Goal: Check status: Check status

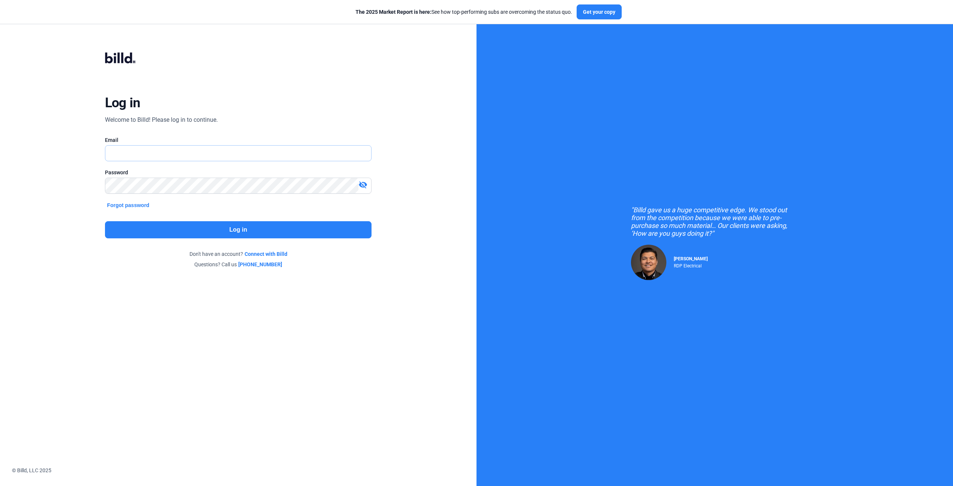
type input "[EMAIL_ADDRESS][DOMAIN_NAME]"
click at [225, 229] on button "Log in" at bounding box center [238, 229] width 267 height 17
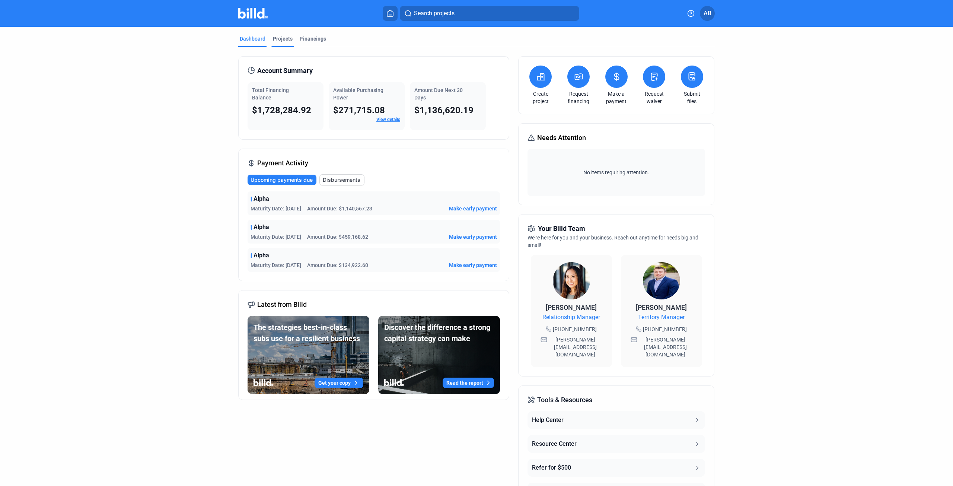
click at [281, 36] on div "Projects" at bounding box center [283, 38] width 20 height 7
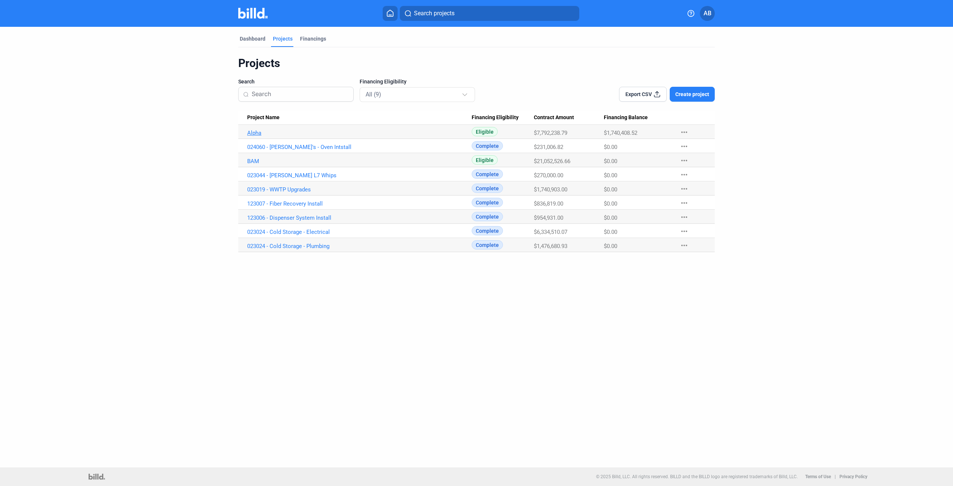
click at [258, 132] on link "Alpha" at bounding box center [359, 133] width 225 height 7
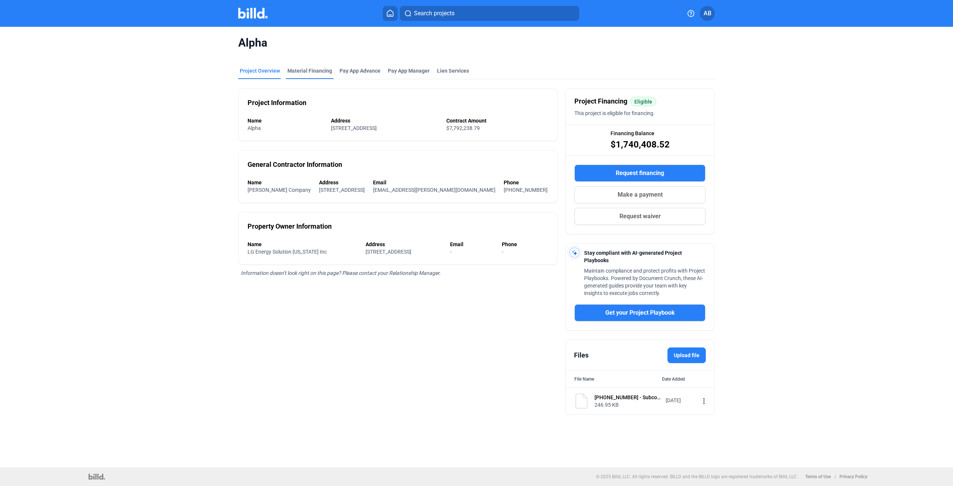
click at [308, 71] on div "Material Financing" at bounding box center [309, 70] width 45 height 7
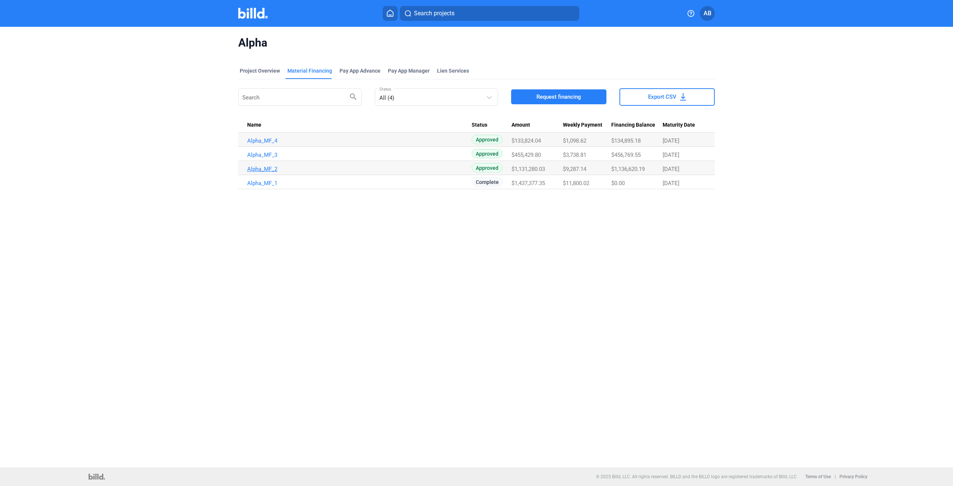
click at [273, 166] on link "Alpha_MF_2" at bounding box center [359, 169] width 225 height 7
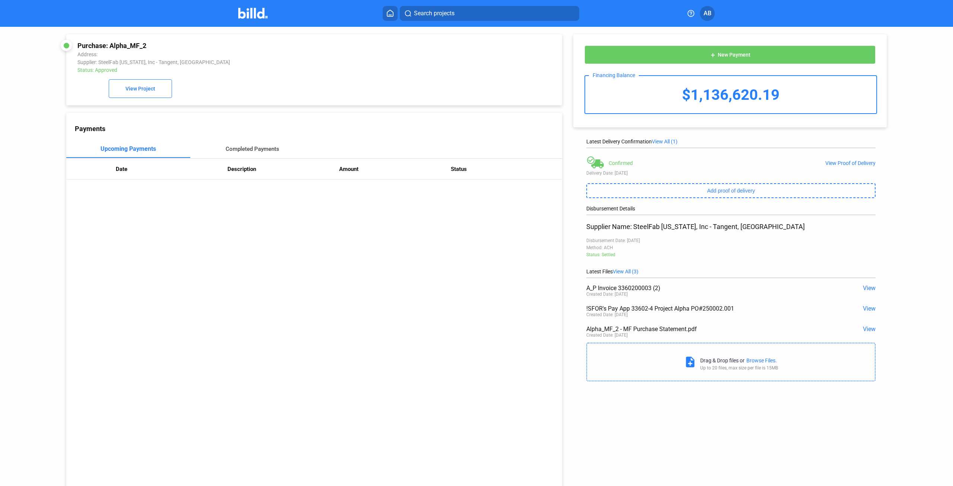
click at [243, 150] on div "Completed Payments" at bounding box center [253, 149] width 54 height 7
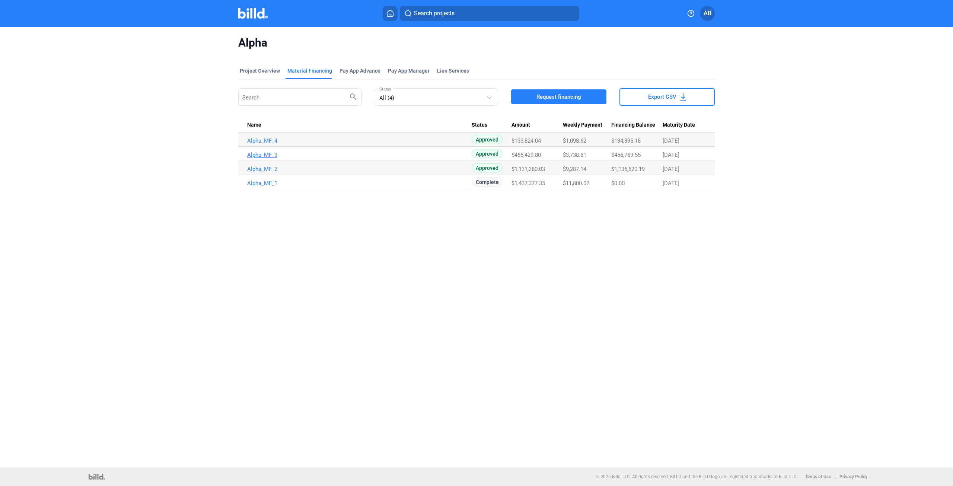
click at [266, 152] on link "Alpha_MF_3" at bounding box center [359, 155] width 225 height 7
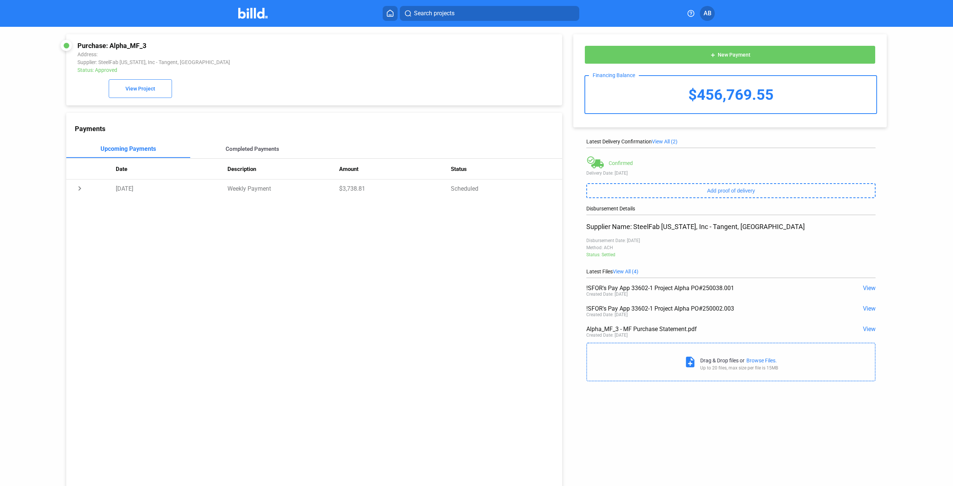
click at [241, 152] on div "Completed Payments" at bounding box center [253, 149] width 54 height 7
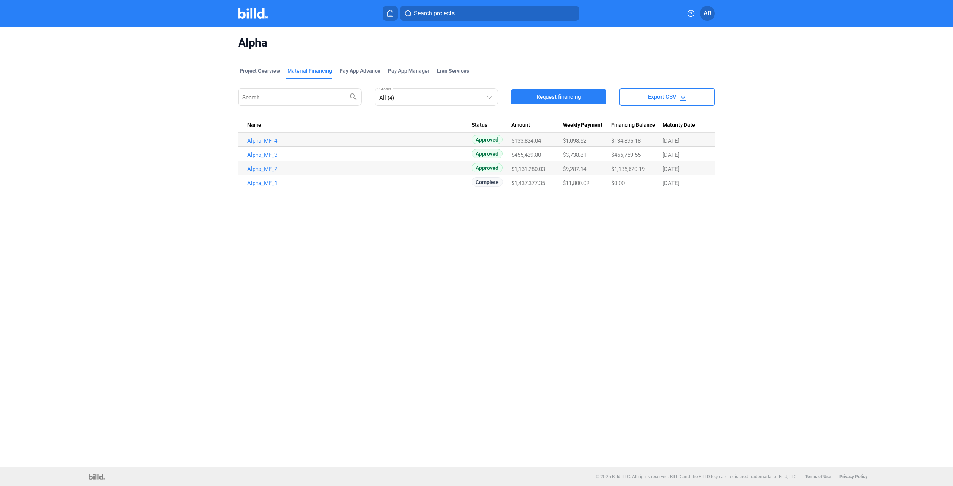
click at [271, 142] on link "Alpha_MF_4" at bounding box center [359, 140] width 225 height 7
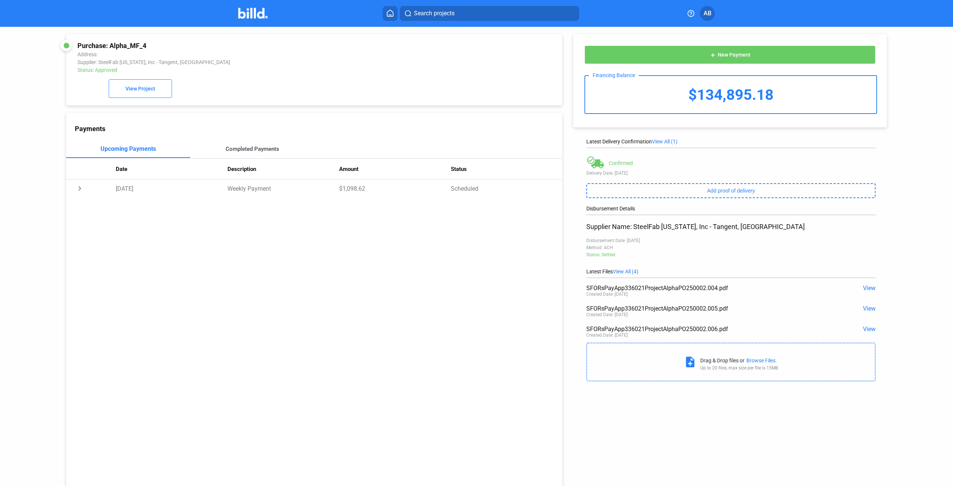
click at [250, 144] on div "Completed Payments" at bounding box center [252, 149] width 124 height 18
